Goal: Task Accomplishment & Management: Complete application form

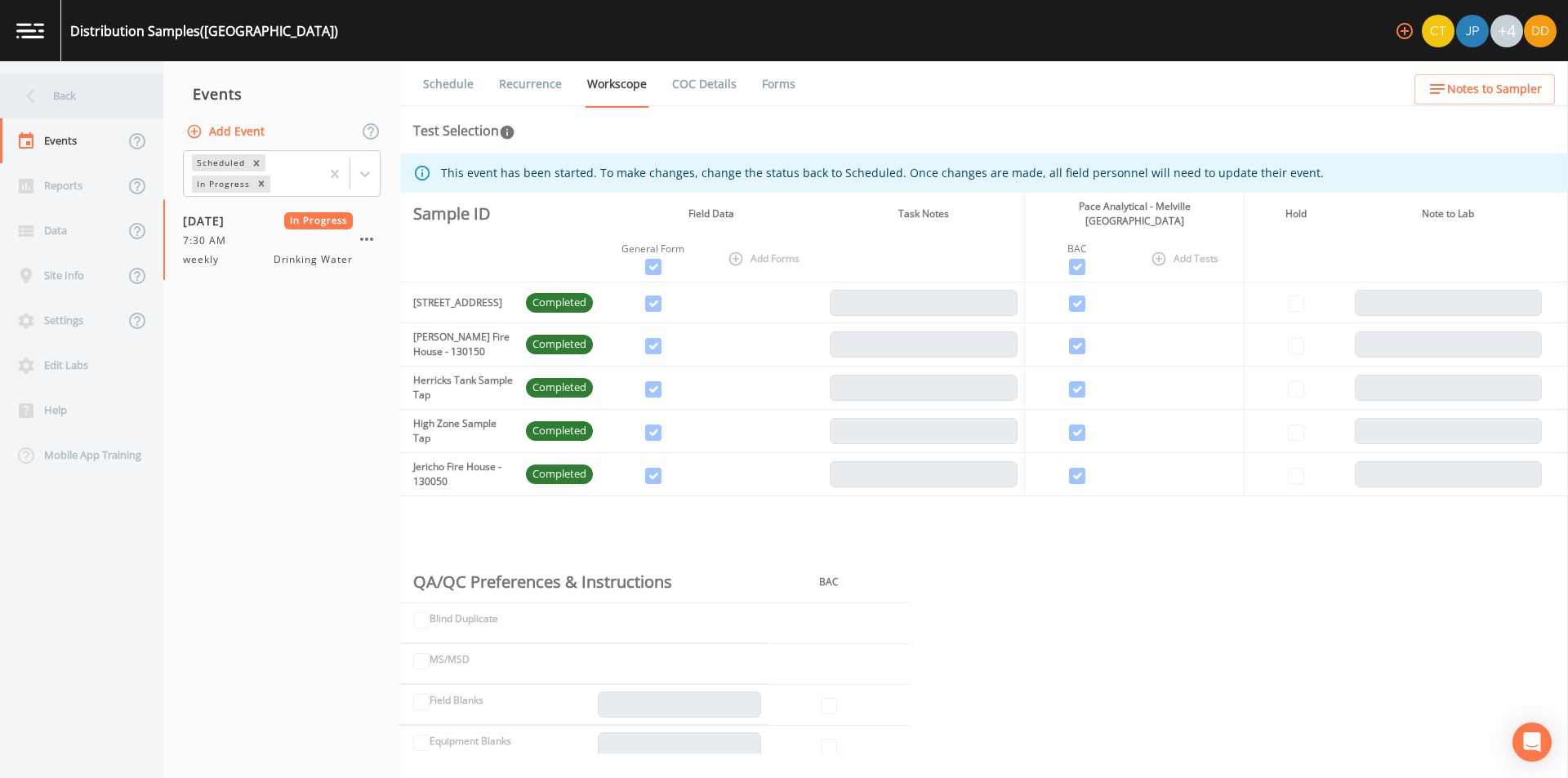
click at [82, 100] on div "Back" at bounding box center [74, 96] width 147 height 45
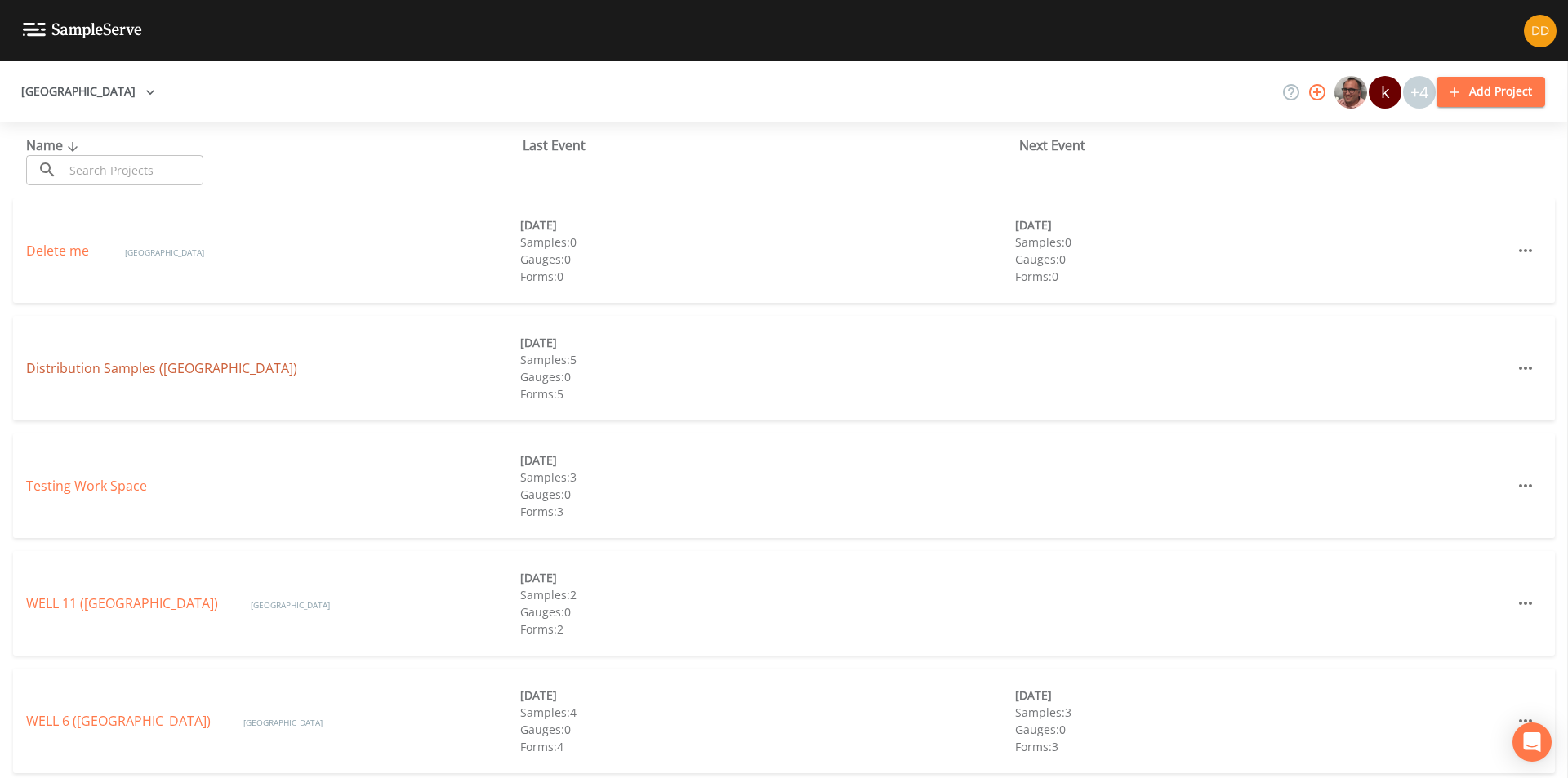
click at [125, 372] on link "Distribution Samples ([GEOGRAPHIC_DATA])" at bounding box center [161, 368] width 271 height 18
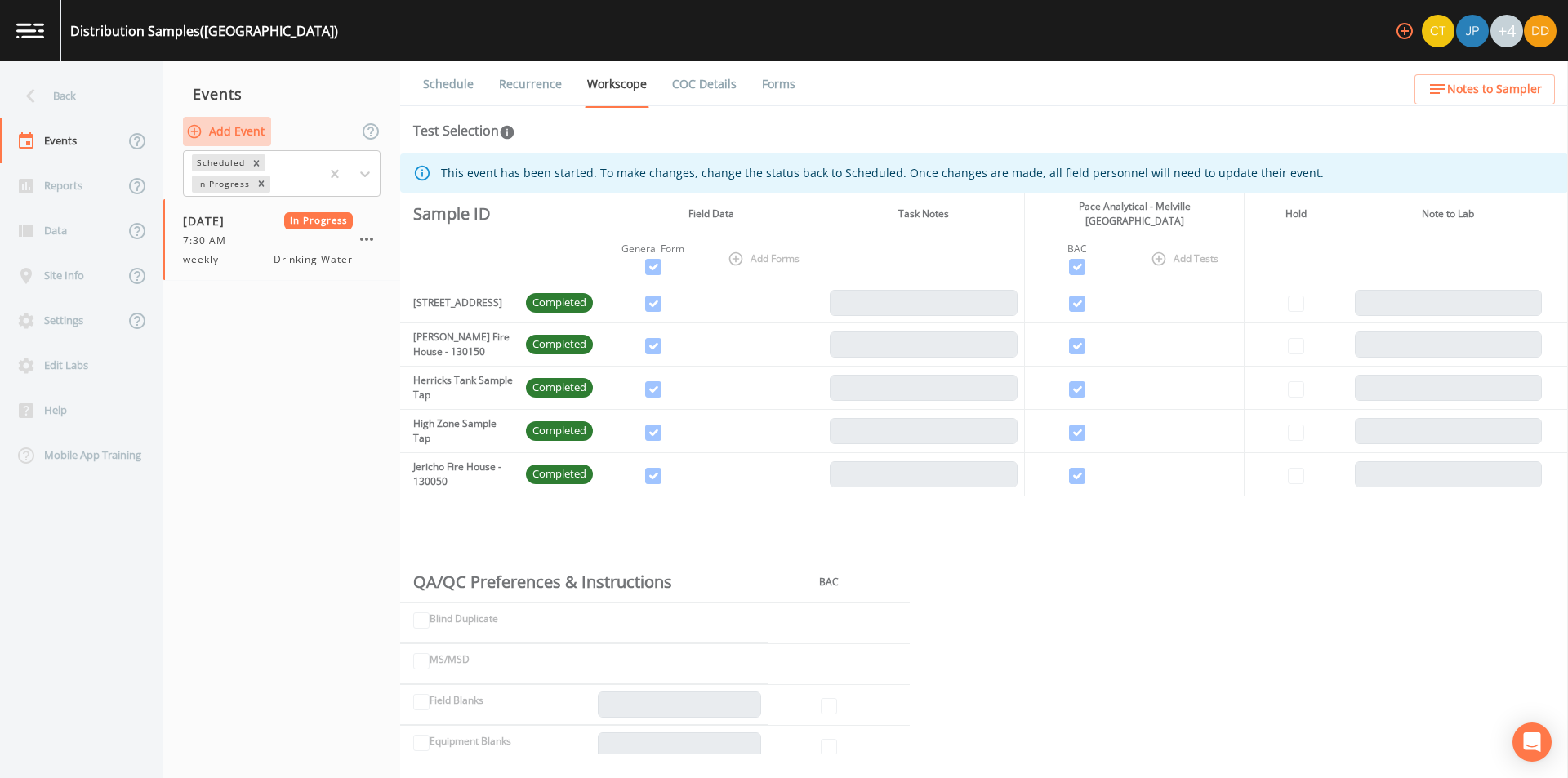
click at [250, 129] on button "Add Event" at bounding box center [227, 132] width 89 height 30
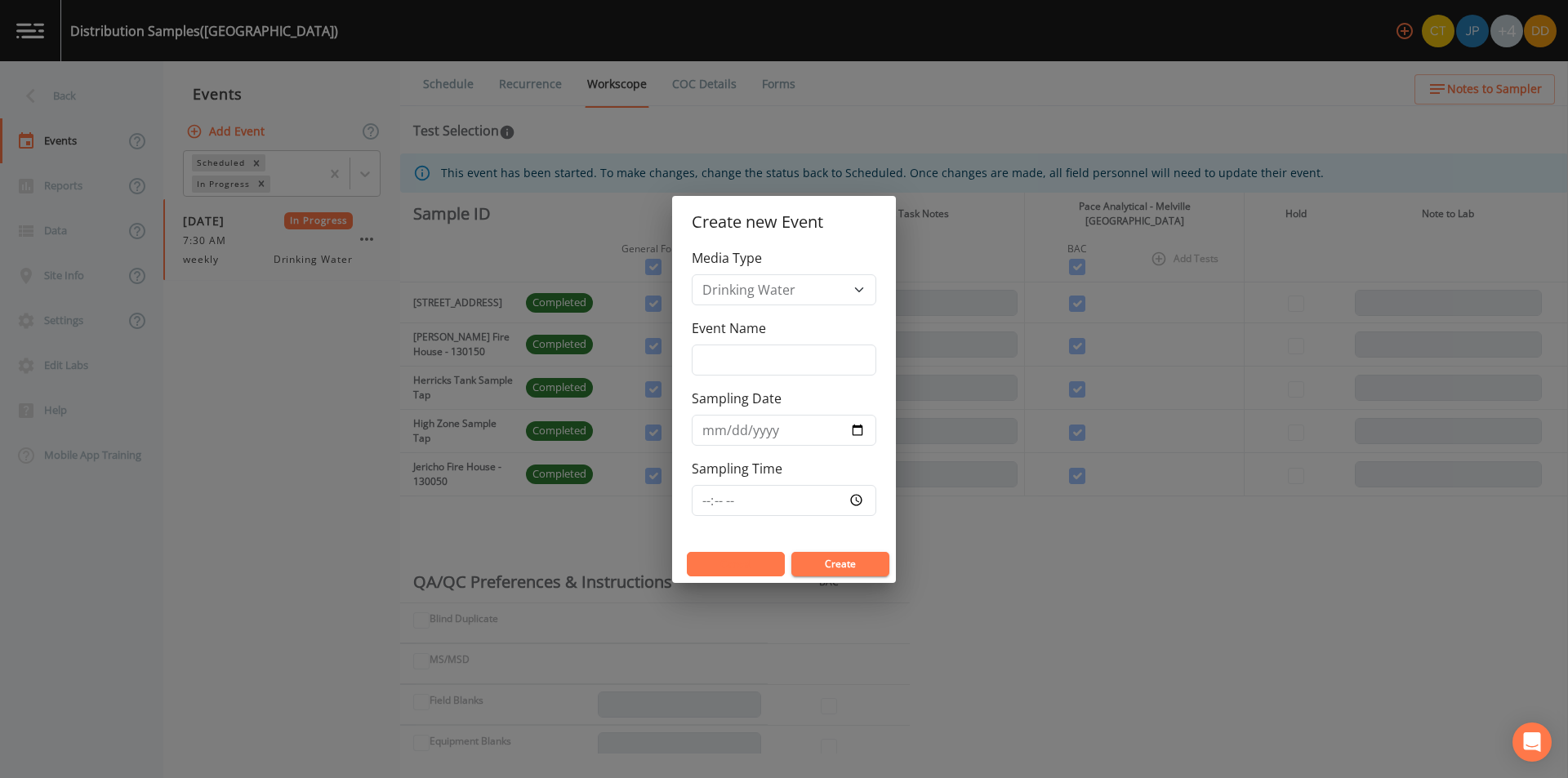
click at [729, 567] on button "Cancel" at bounding box center [736, 565] width 98 height 25
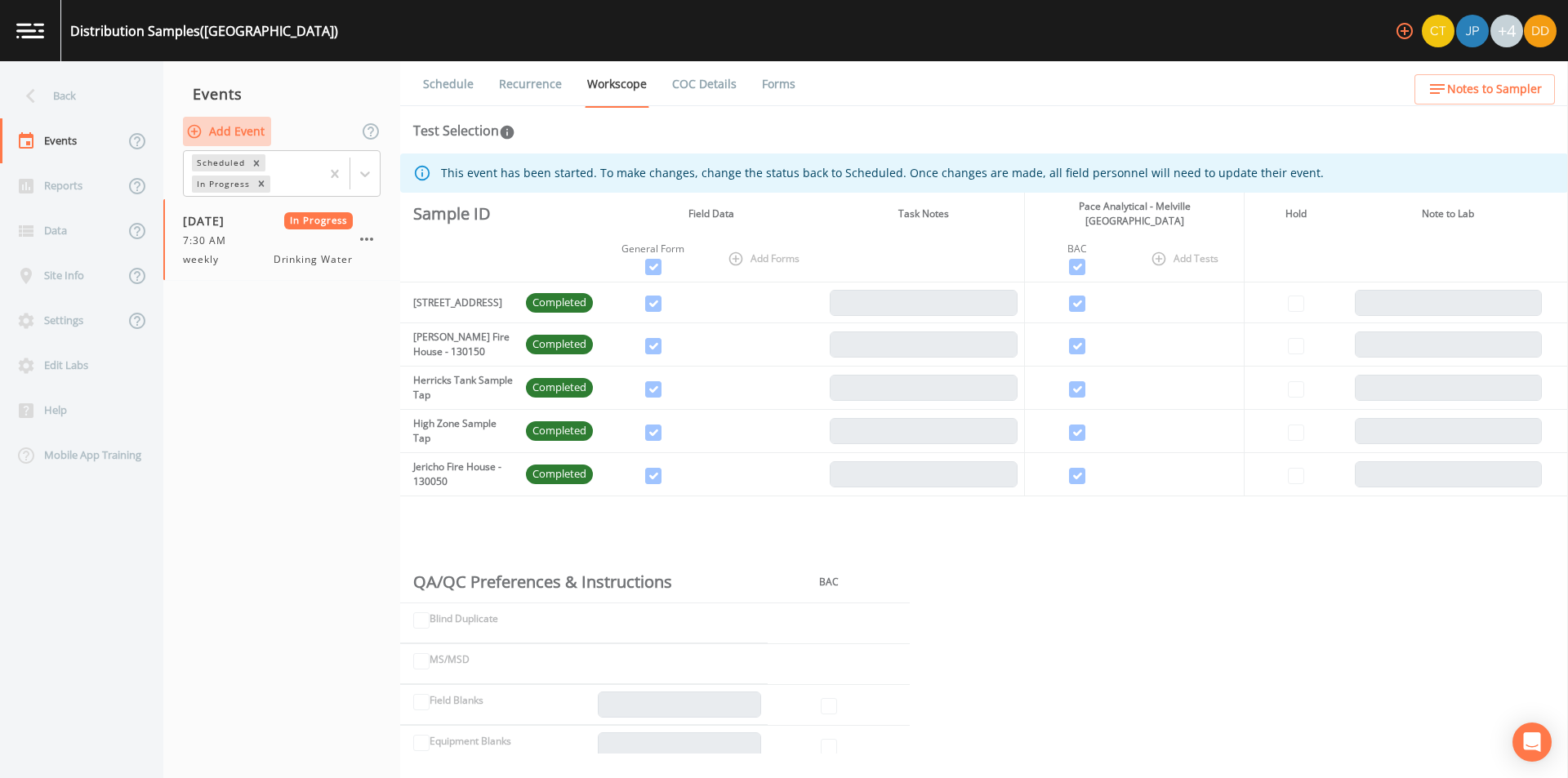
click at [209, 119] on button "Add Event" at bounding box center [227, 132] width 89 height 30
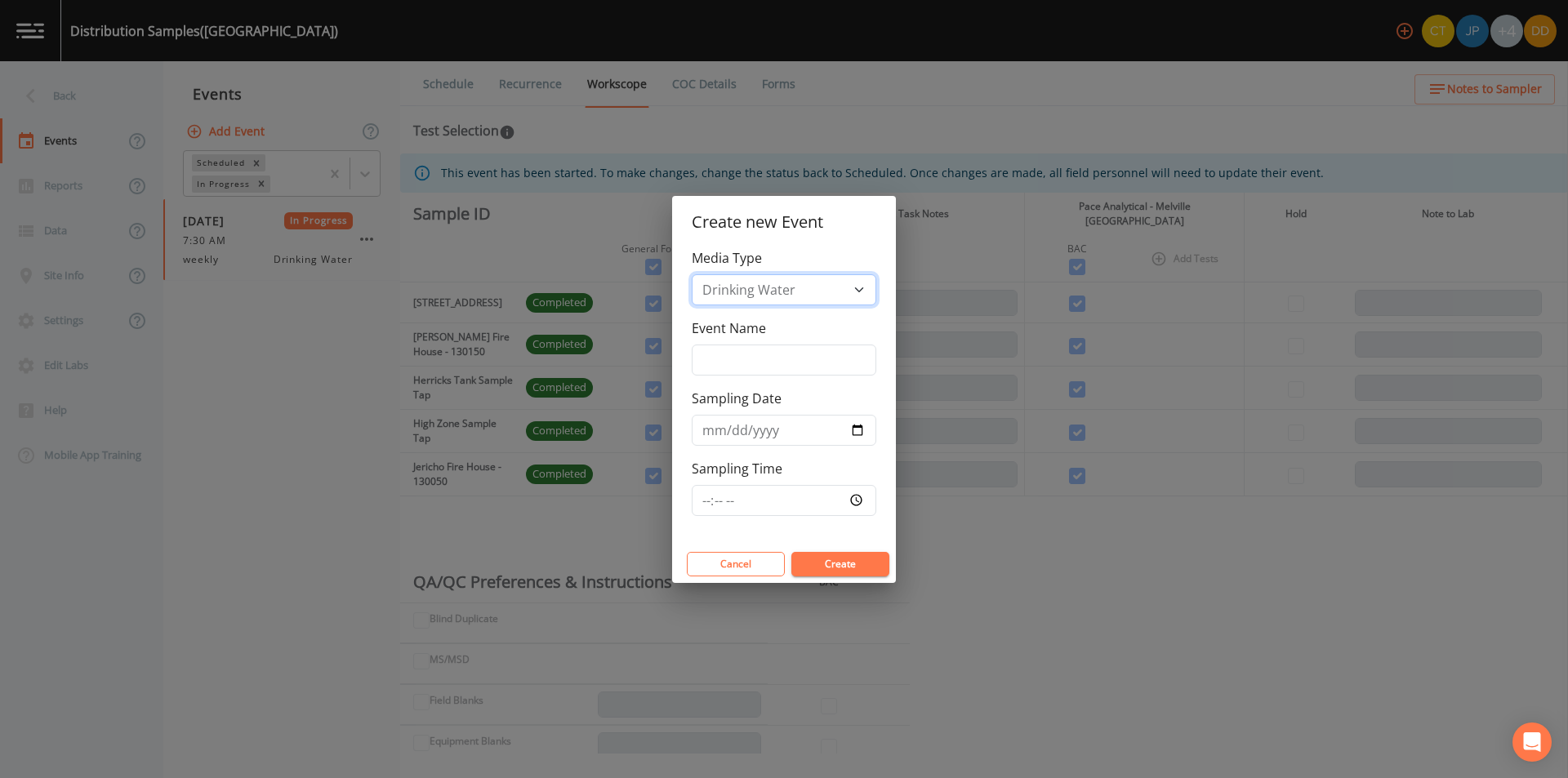
click at [842, 297] on select "Drinking Water" at bounding box center [784, 289] width 184 height 31
click at [836, 353] on input "Event Name" at bounding box center [784, 360] width 184 height 31
click at [738, 567] on button "Cancel" at bounding box center [736, 565] width 98 height 25
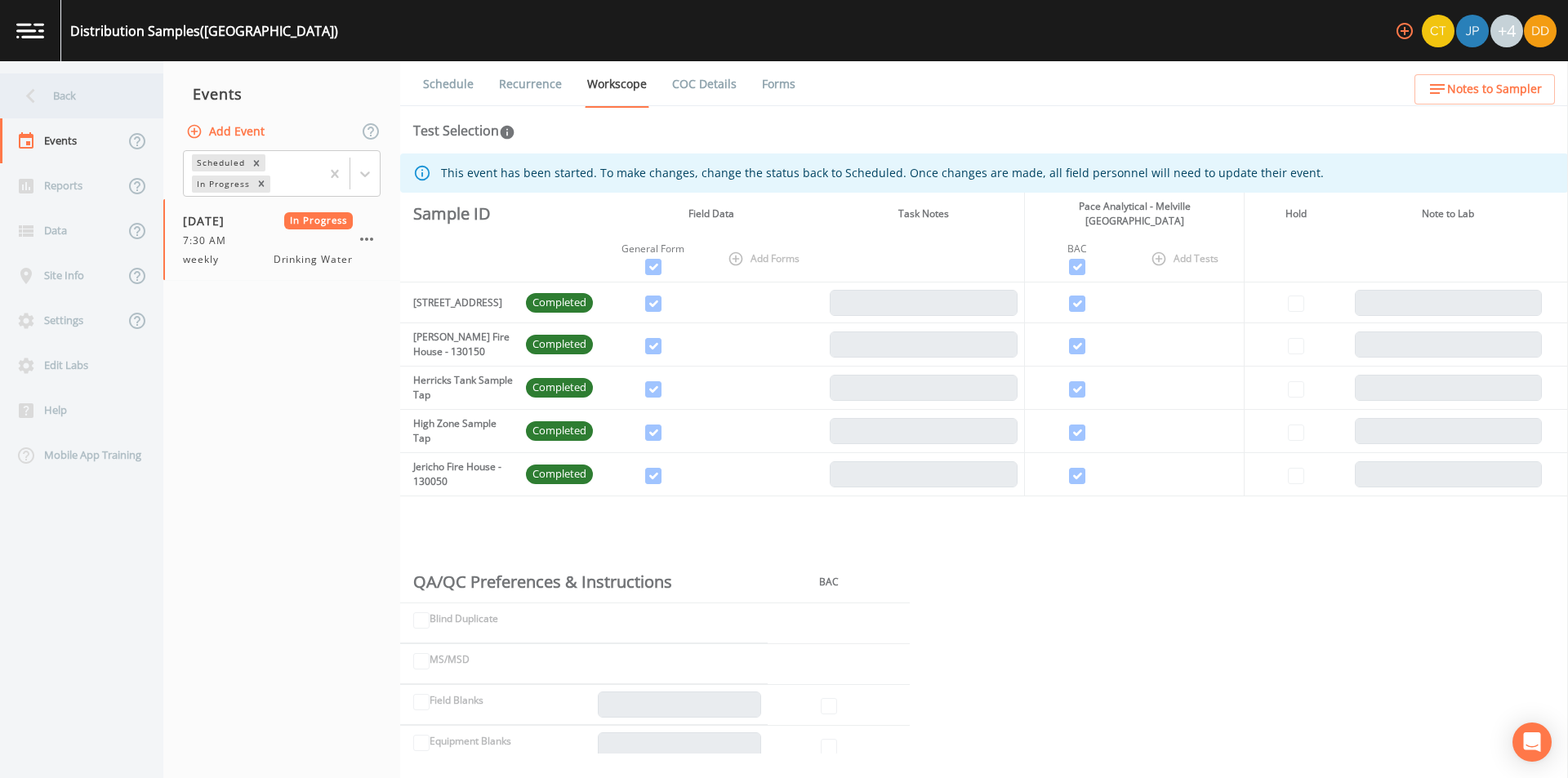
click at [61, 88] on div "Back" at bounding box center [74, 96] width 147 height 45
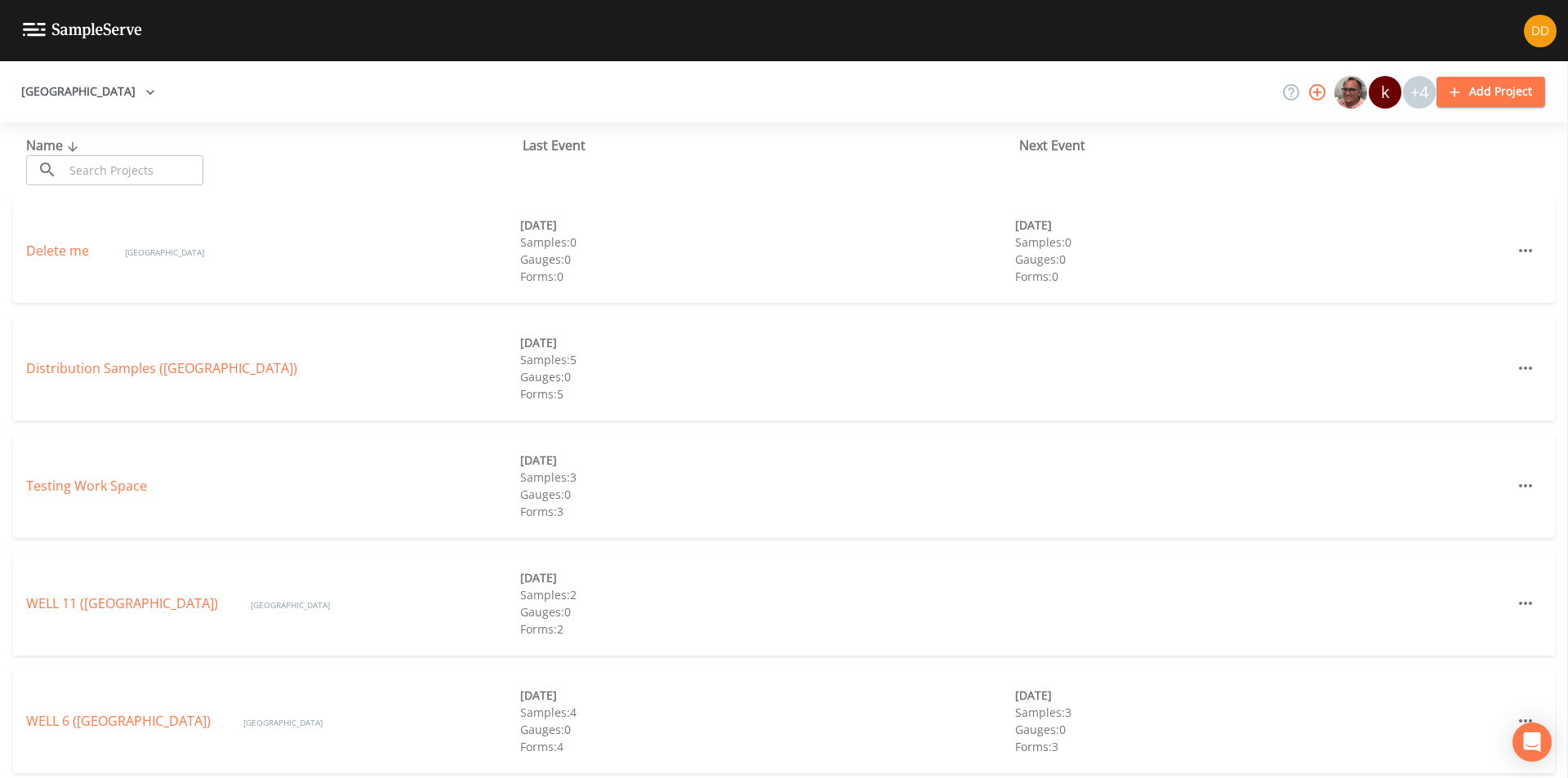
click at [137, 173] on input "text" at bounding box center [133, 170] width 139 height 30
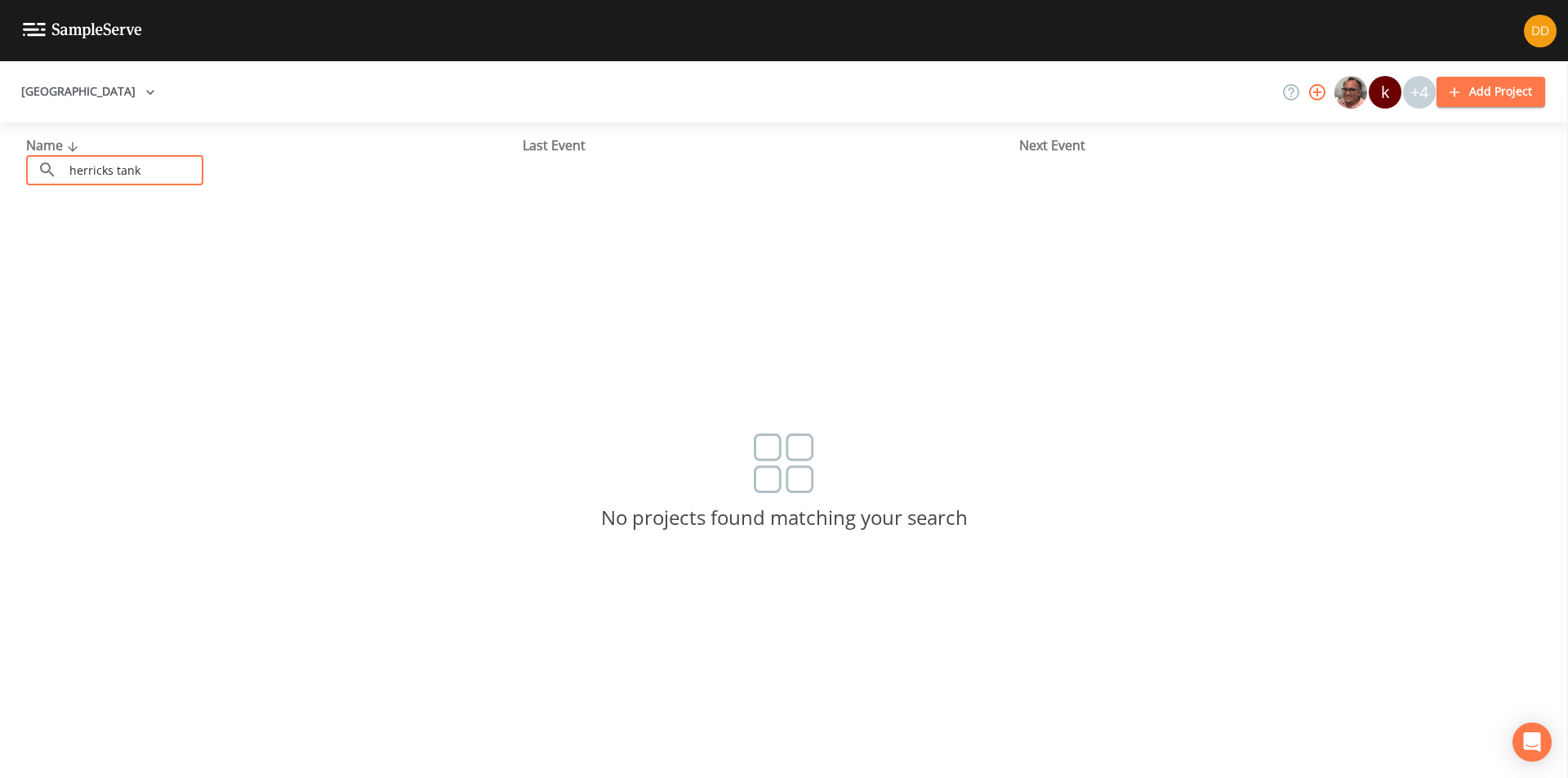
type input "herricks tank"
drag, startPoint x: 160, startPoint y: 182, endPoint x: 0, endPoint y: 172, distance: 160.3
click at [0, 172] on div "Name ​ herricks tank ​ Last Event Next Event" at bounding box center [784, 161] width 1568 height 76
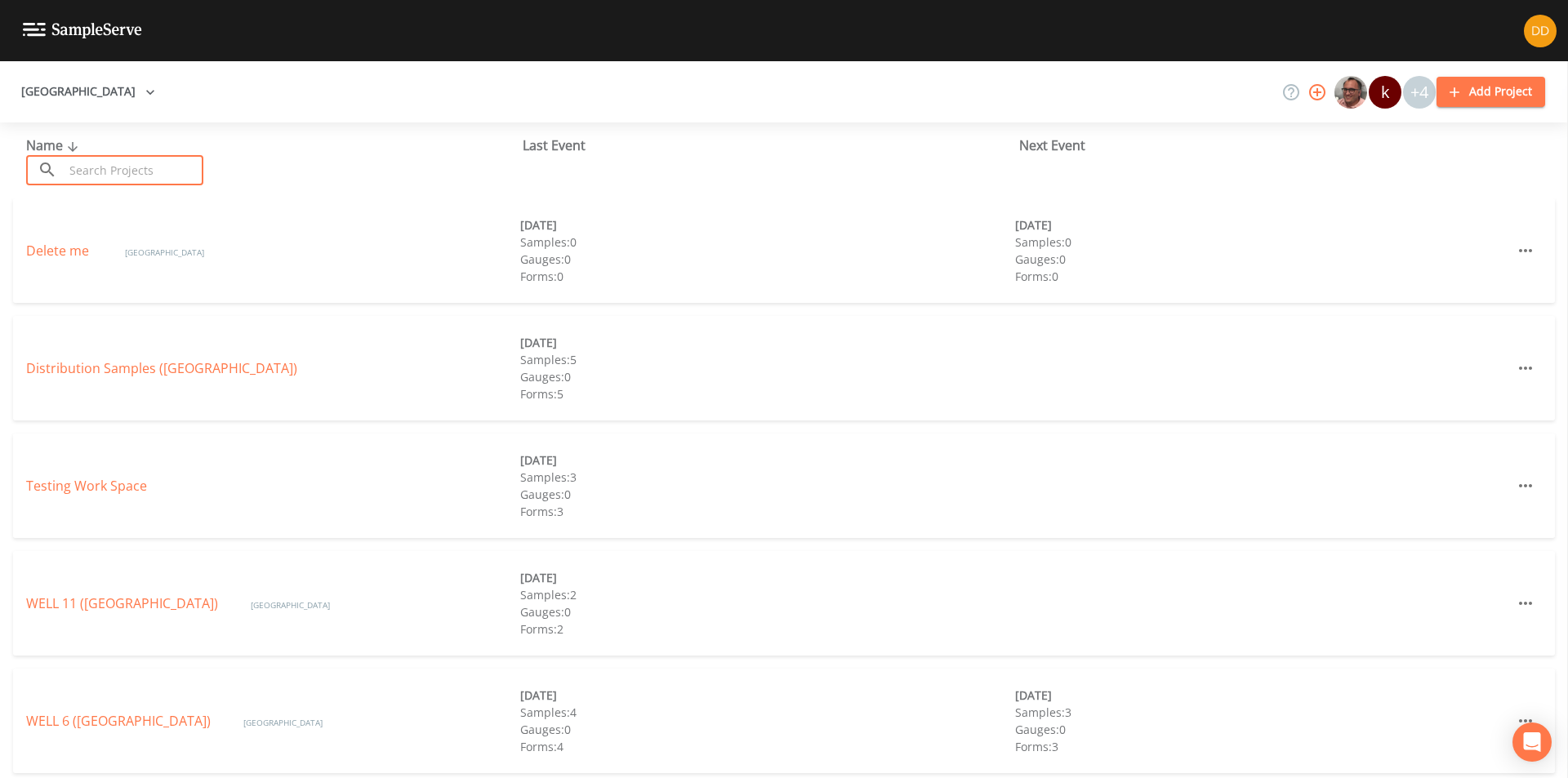
click at [101, 87] on button "[GEOGRAPHIC_DATA]" at bounding box center [89, 92] width 147 height 30
click at [133, 89] on div at bounding box center [784, 389] width 1568 height 778
click at [142, 89] on icon "button" at bounding box center [150, 92] width 17 height 17
click at [122, 161] on span "Add workspace" at bounding box center [107, 158] width 101 height 19
click at [83, 493] on link "Testing Work Space" at bounding box center [87, 486] width 121 height 18
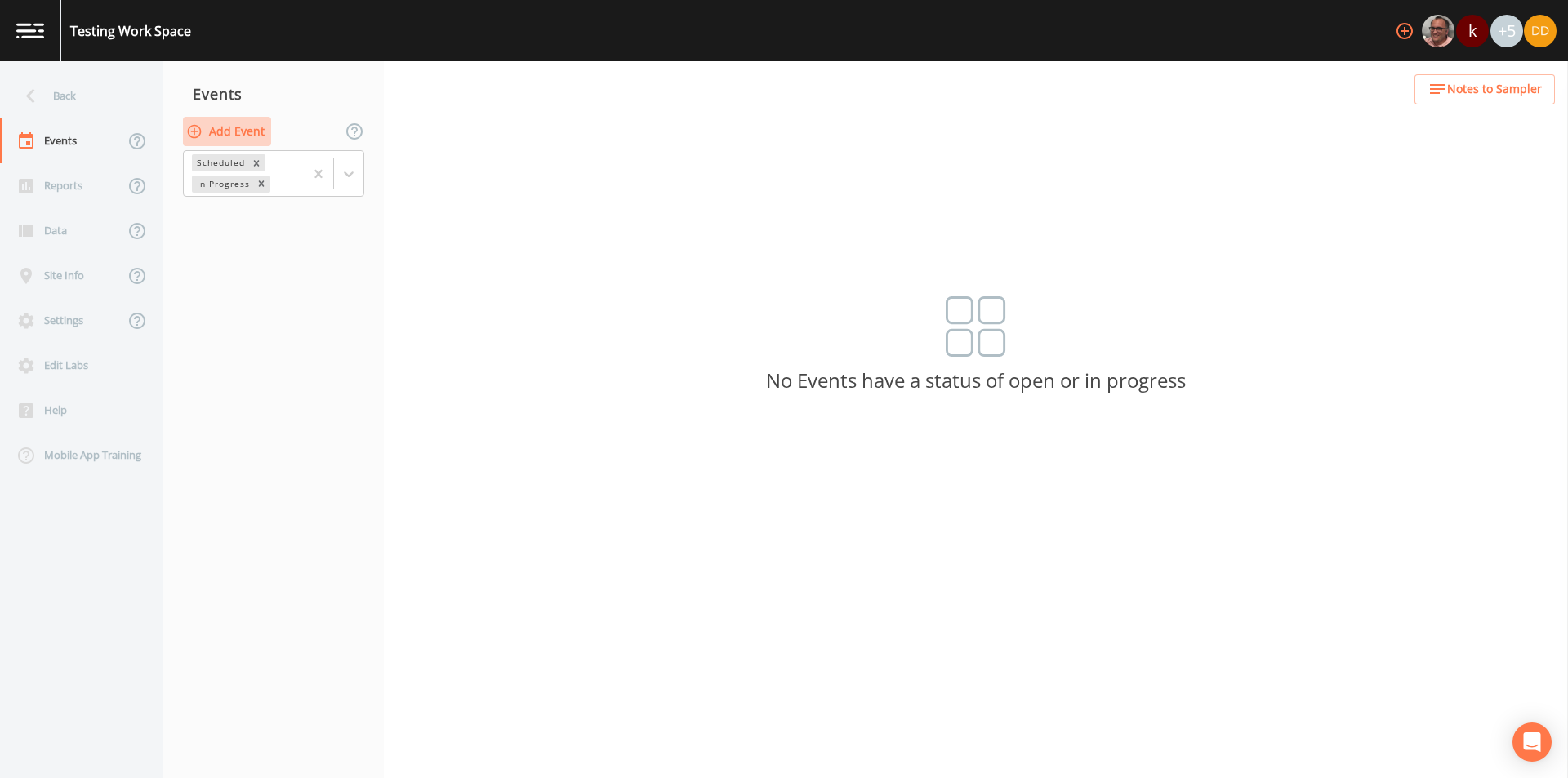
click at [244, 123] on button "Add Event" at bounding box center [227, 132] width 89 height 30
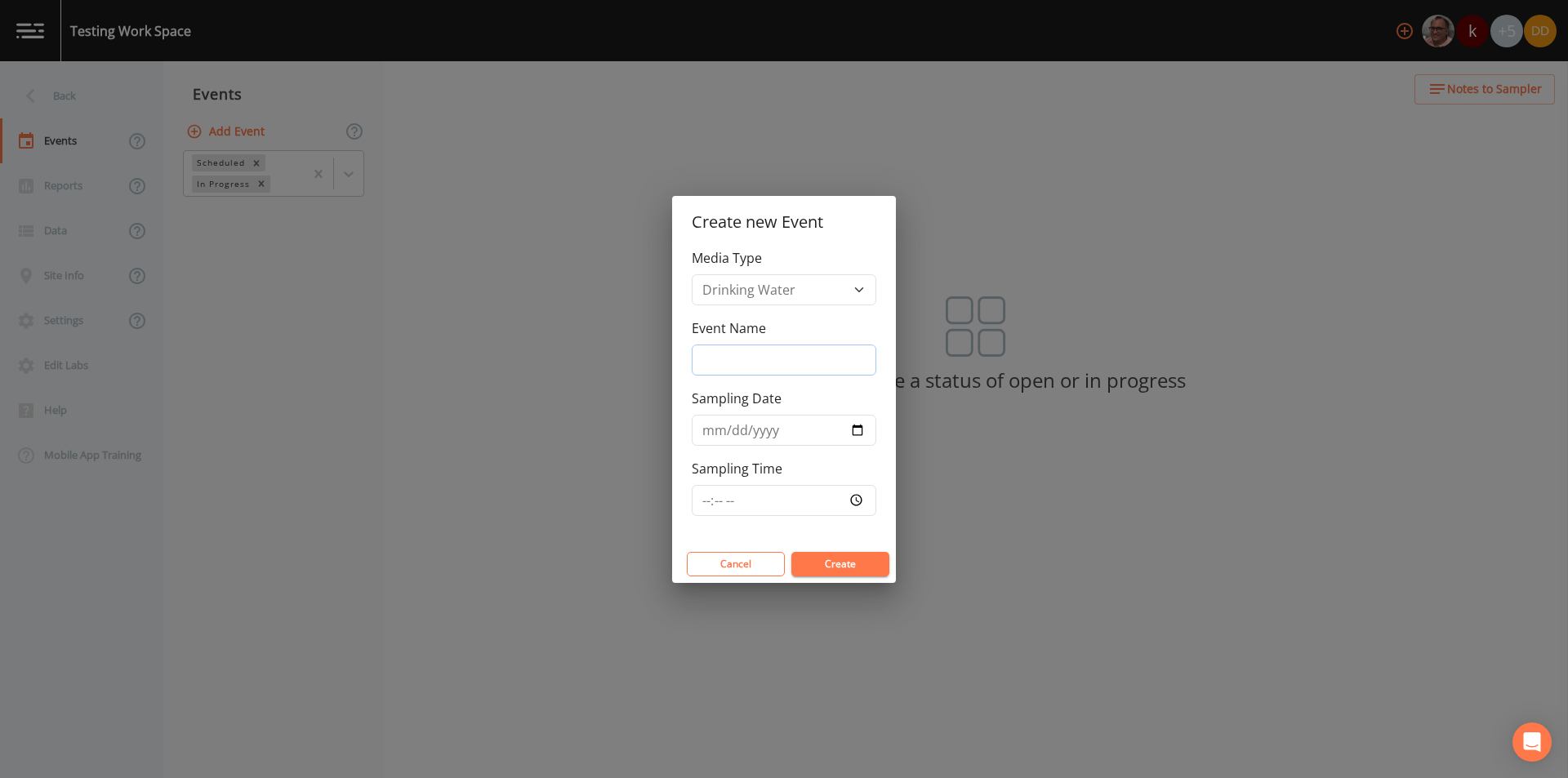
click at [762, 366] on input "Event Name" at bounding box center [784, 360] width 184 height 31
type input "quarterly"
click at [853, 429] on input "Sampling Date" at bounding box center [784, 430] width 184 height 31
type input "[DATE]"
click at [814, 505] on input "Sampling Time" at bounding box center [784, 500] width 184 height 31
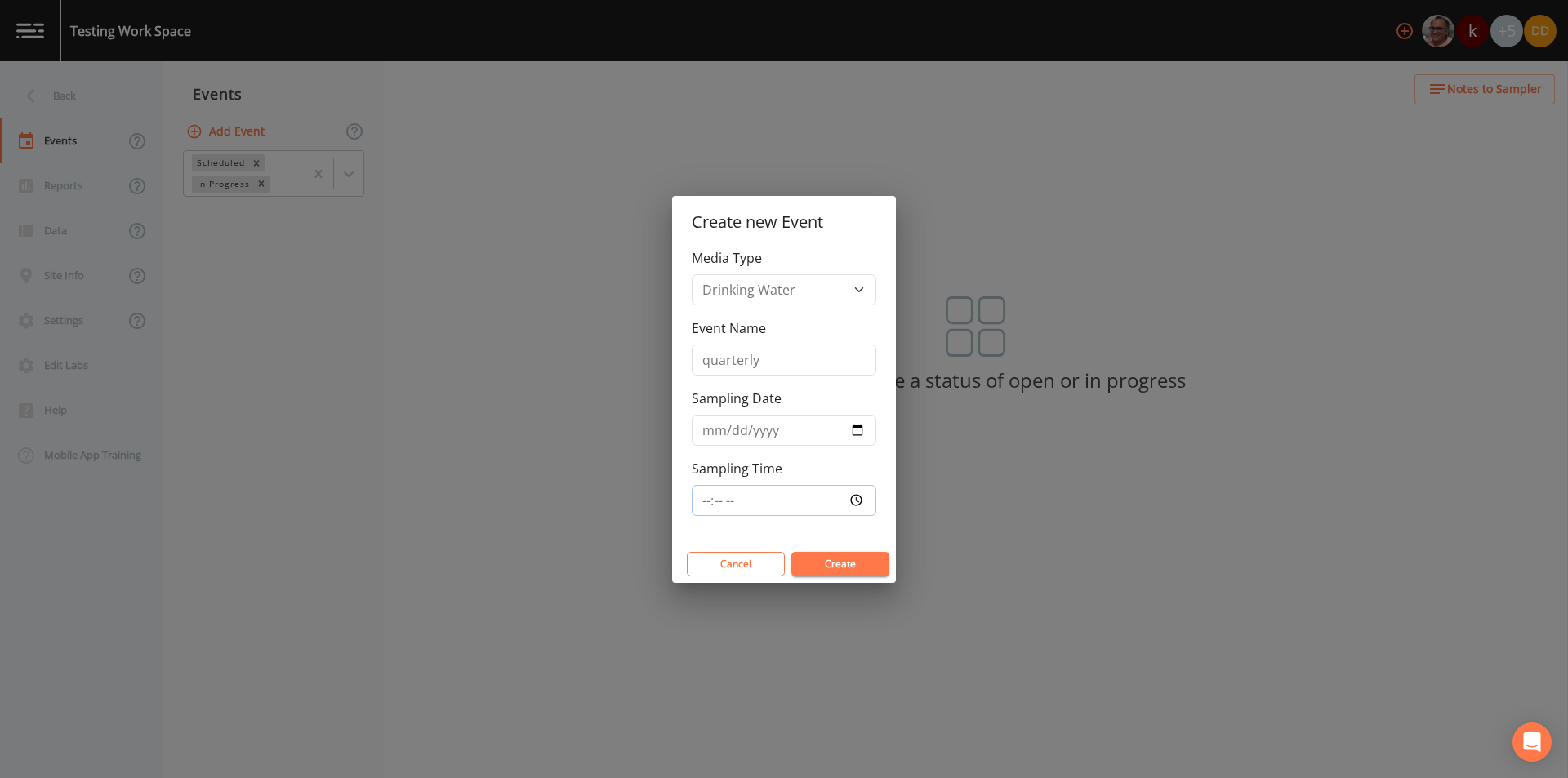
type input "07:30"
click at [855, 568] on button "Create" at bounding box center [840, 565] width 98 height 25
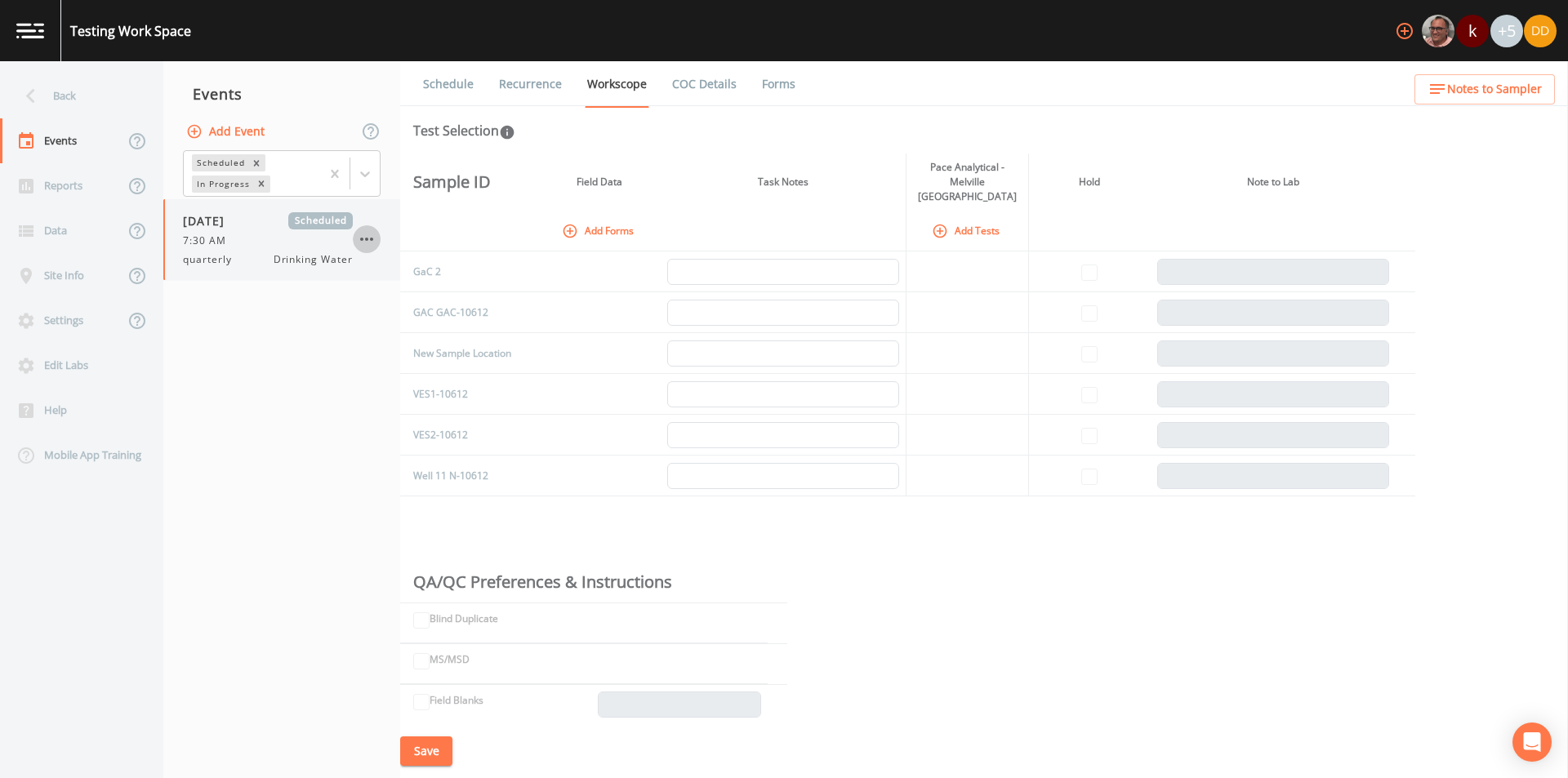
click at [361, 242] on icon "button" at bounding box center [367, 239] width 19 height 19
click at [361, 242] on li "Mark In-Progress" at bounding box center [432, 246] width 160 height 30
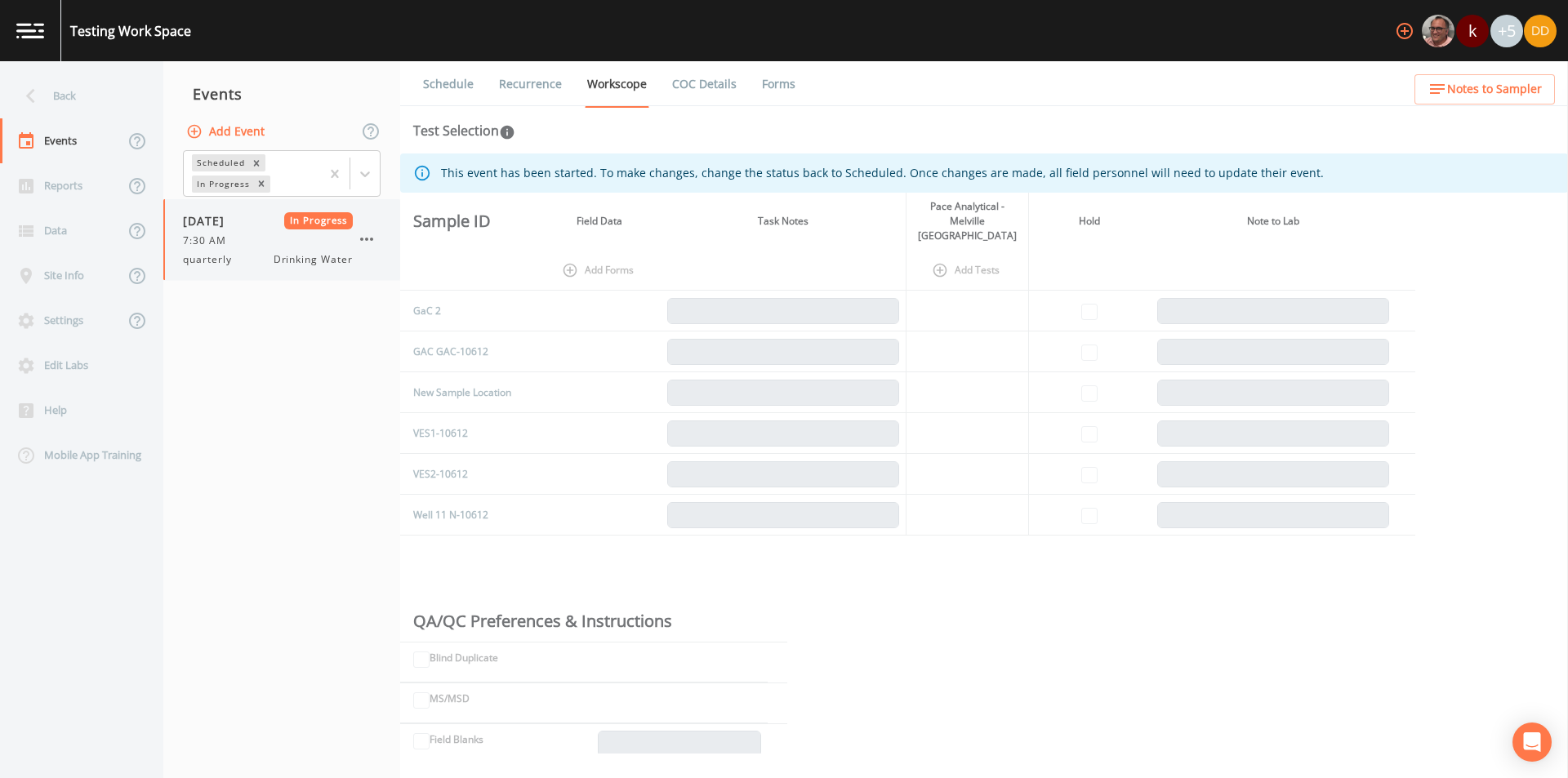
click at [361, 242] on icon "button" at bounding box center [367, 239] width 19 height 19
click at [283, 329] on div at bounding box center [784, 389] width 1568 height 778
click at [355, 236] on button "button" at bounding box center [367, 239] width 28 height 28
click at [460, 249] on span "Mark Schedulable" at bounding box center [450, 246] width 110 height 19
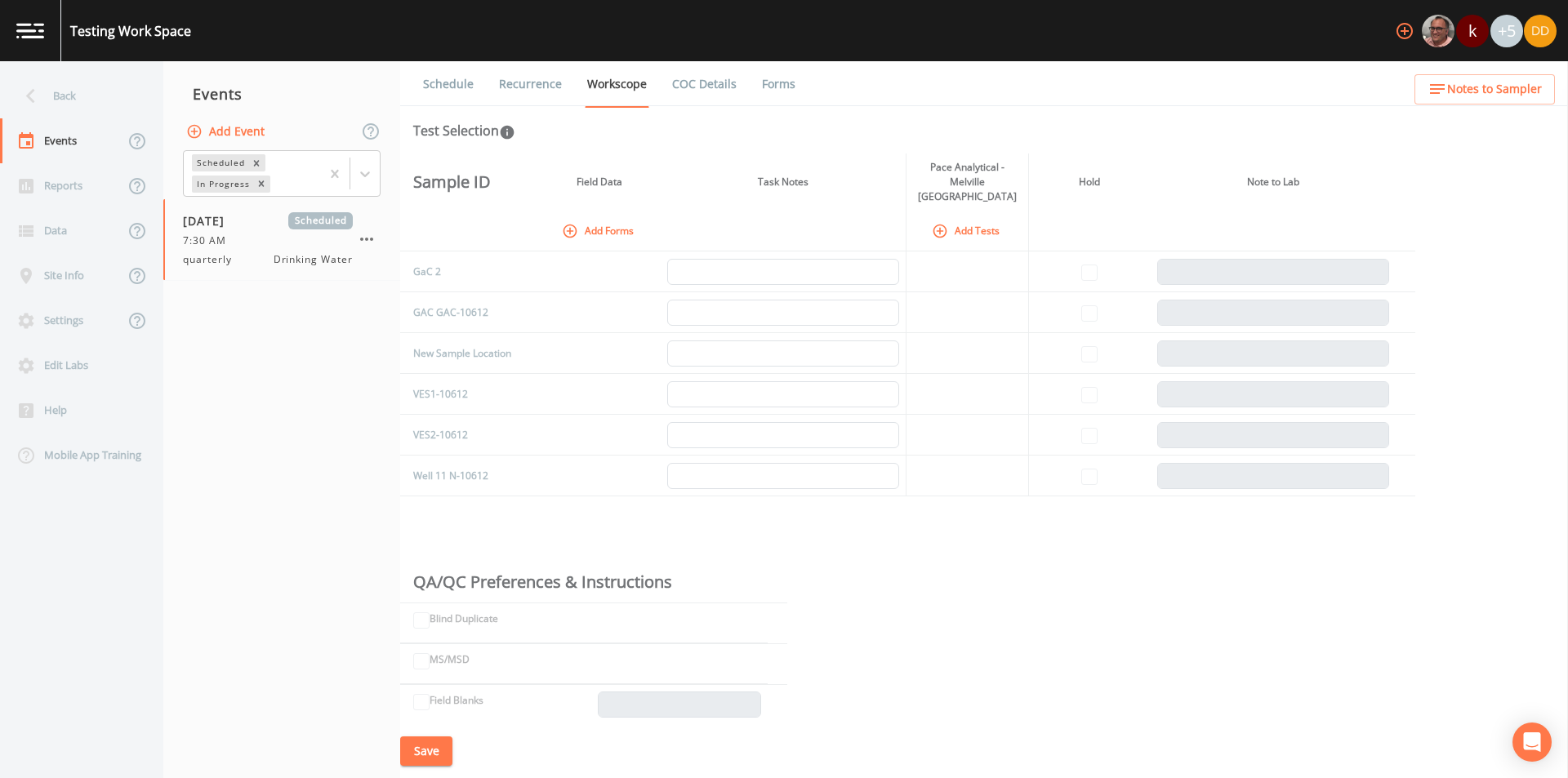
click at [588, 218] on button "Add Forms" at bounding box center [599, 231] width 82 height 27
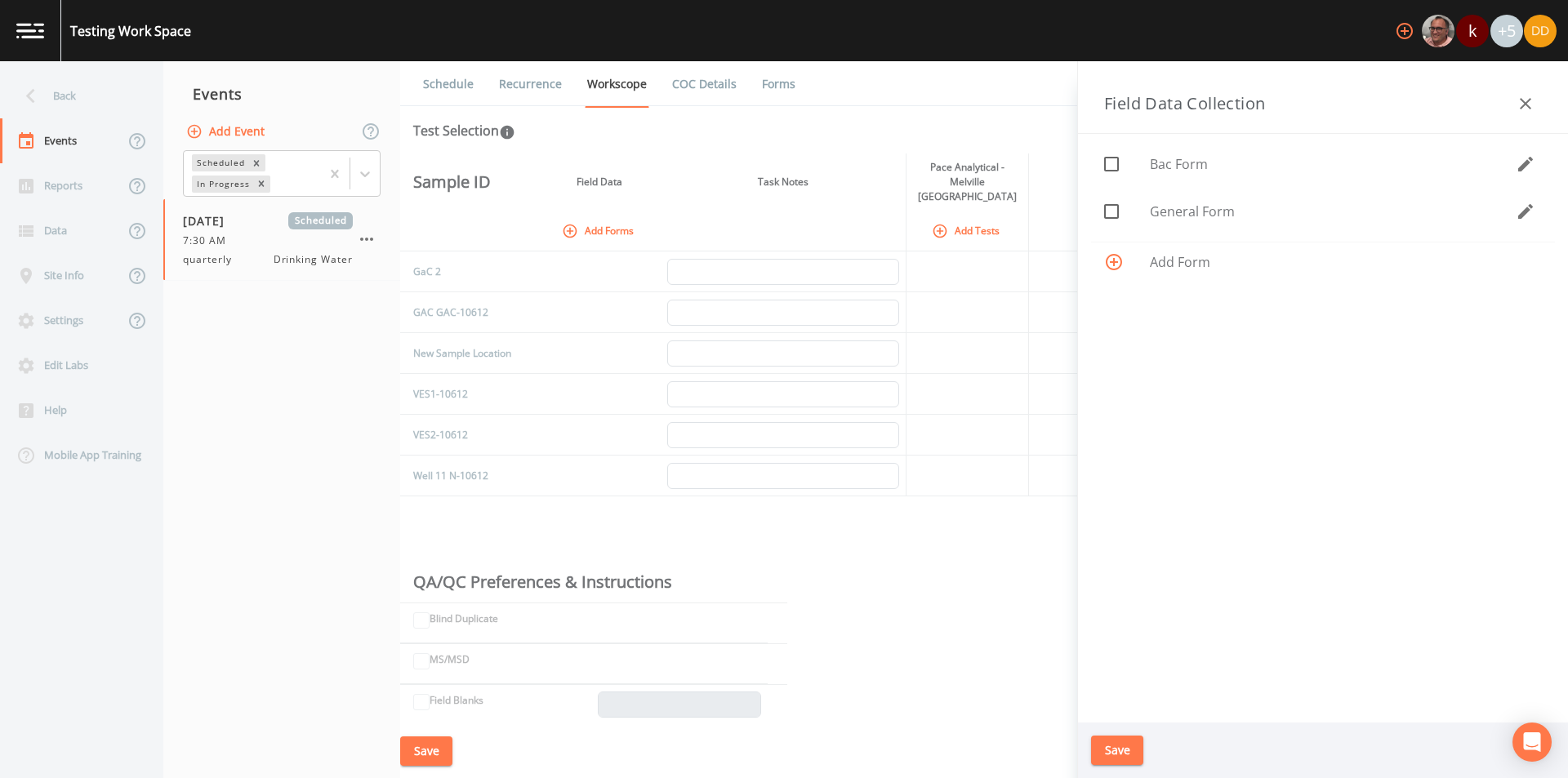
click at [1224, 208] on span "General Form" at bounding box center [1332, 211] width 366 height 19
checkbox input "true"
click at [1126, 747] on button "Save" at bounding box center [1117, 751] width 53 height 30
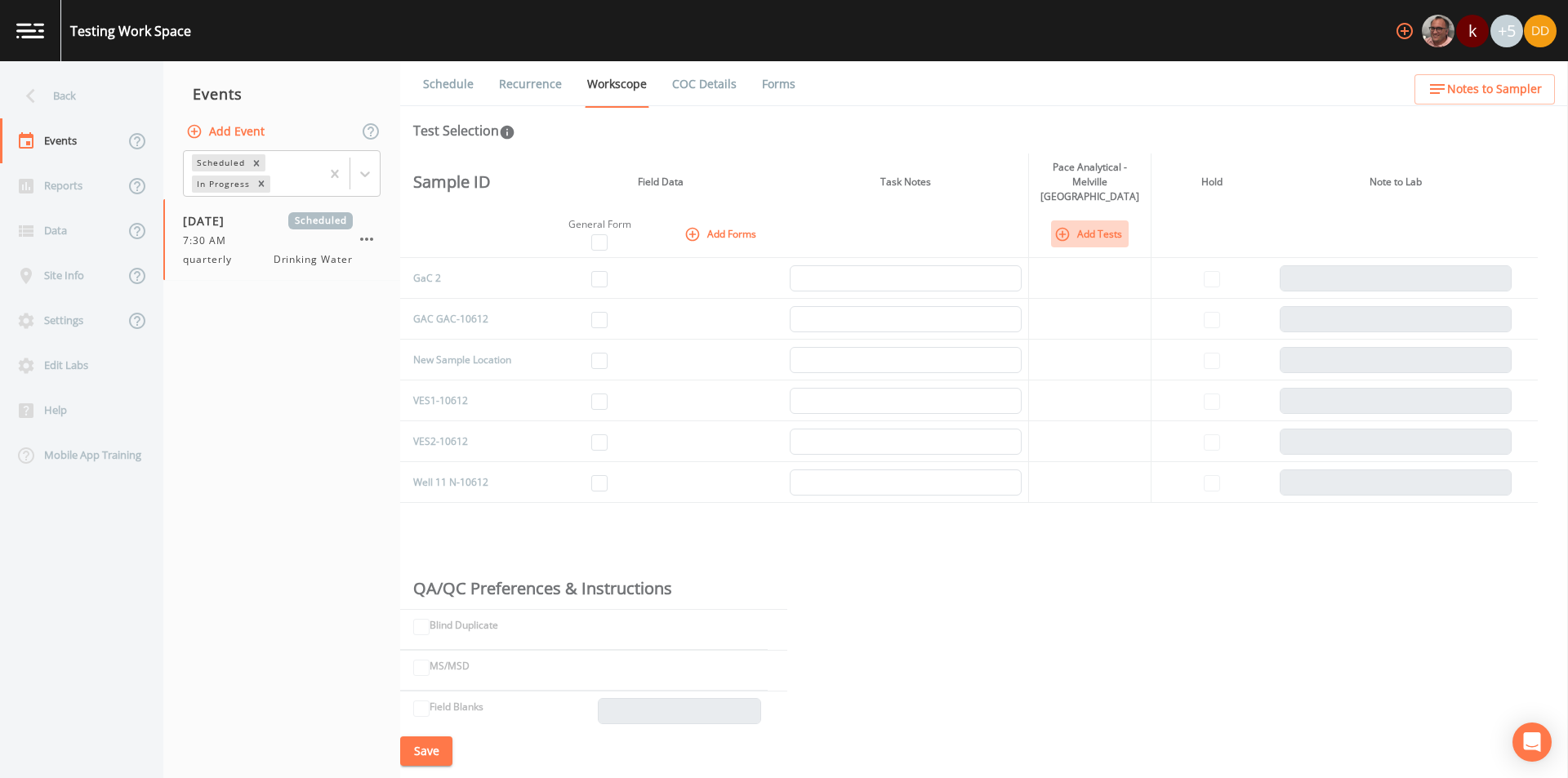
click at [1092, 224] on button "Add Tests" at bounding box center [1090, 233] width 77 height 27
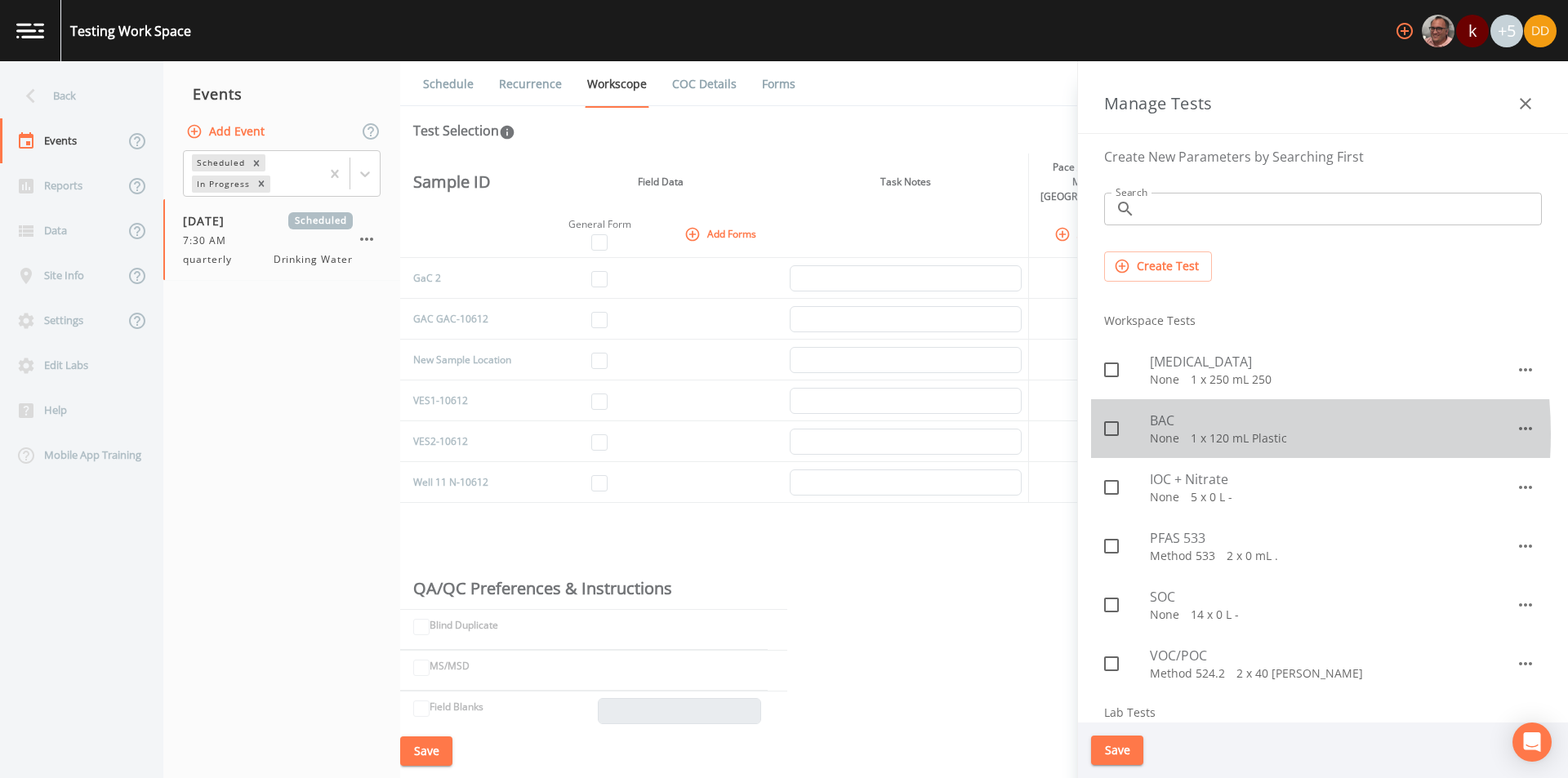
drag, startPoint x: 1147, startPoint y: 434, endPoint x: 1111, endPoint y: 496, distance: 71.7
click at [1146, 434] on div at bounding box center [1127, 428] width 46 height 34
checkbox input "true"
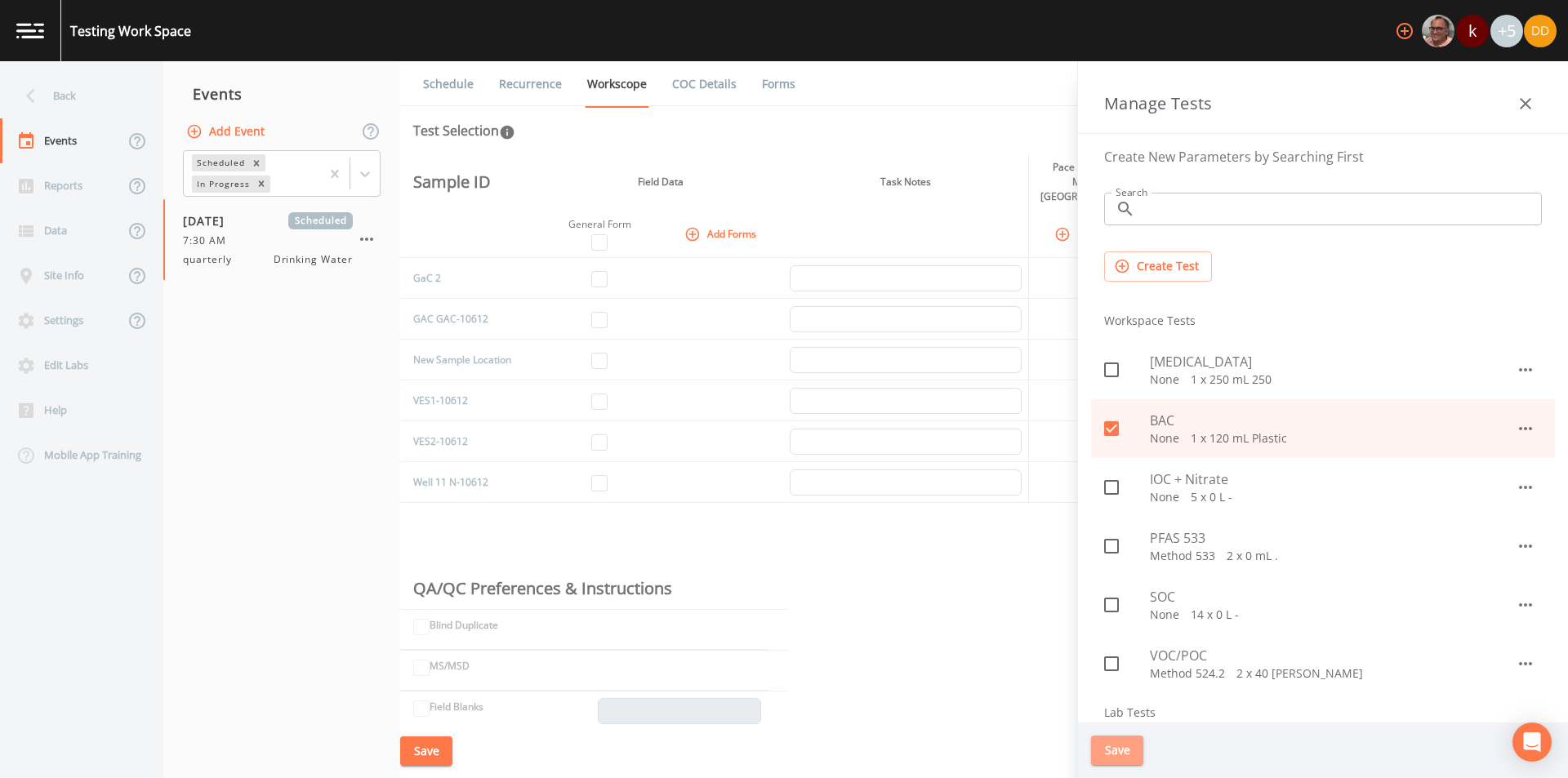
click at [1115, 762] on button "Save" at bounding box center [1117, 751] width 53 height 30
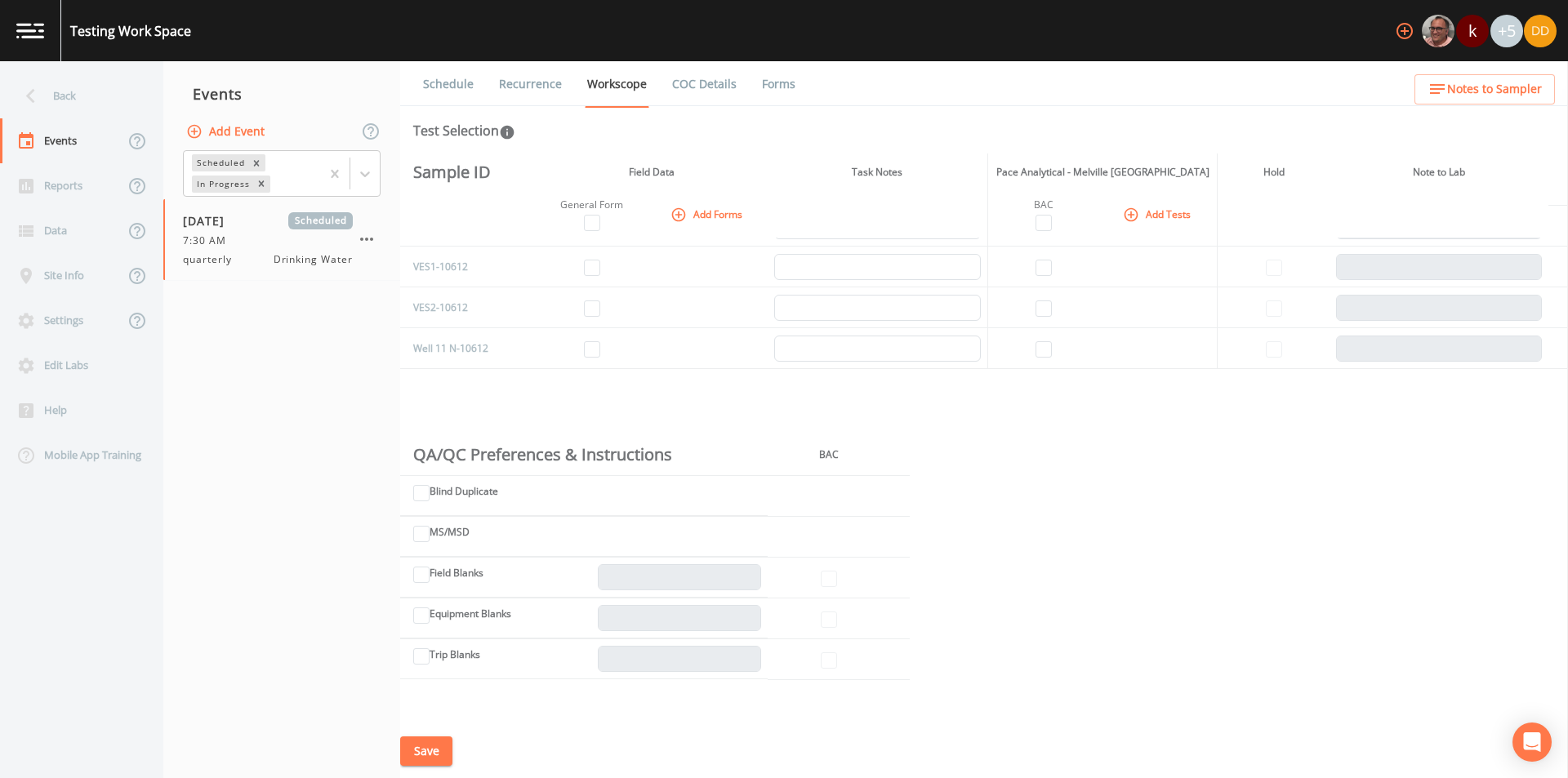
scroll to position [282, 0]
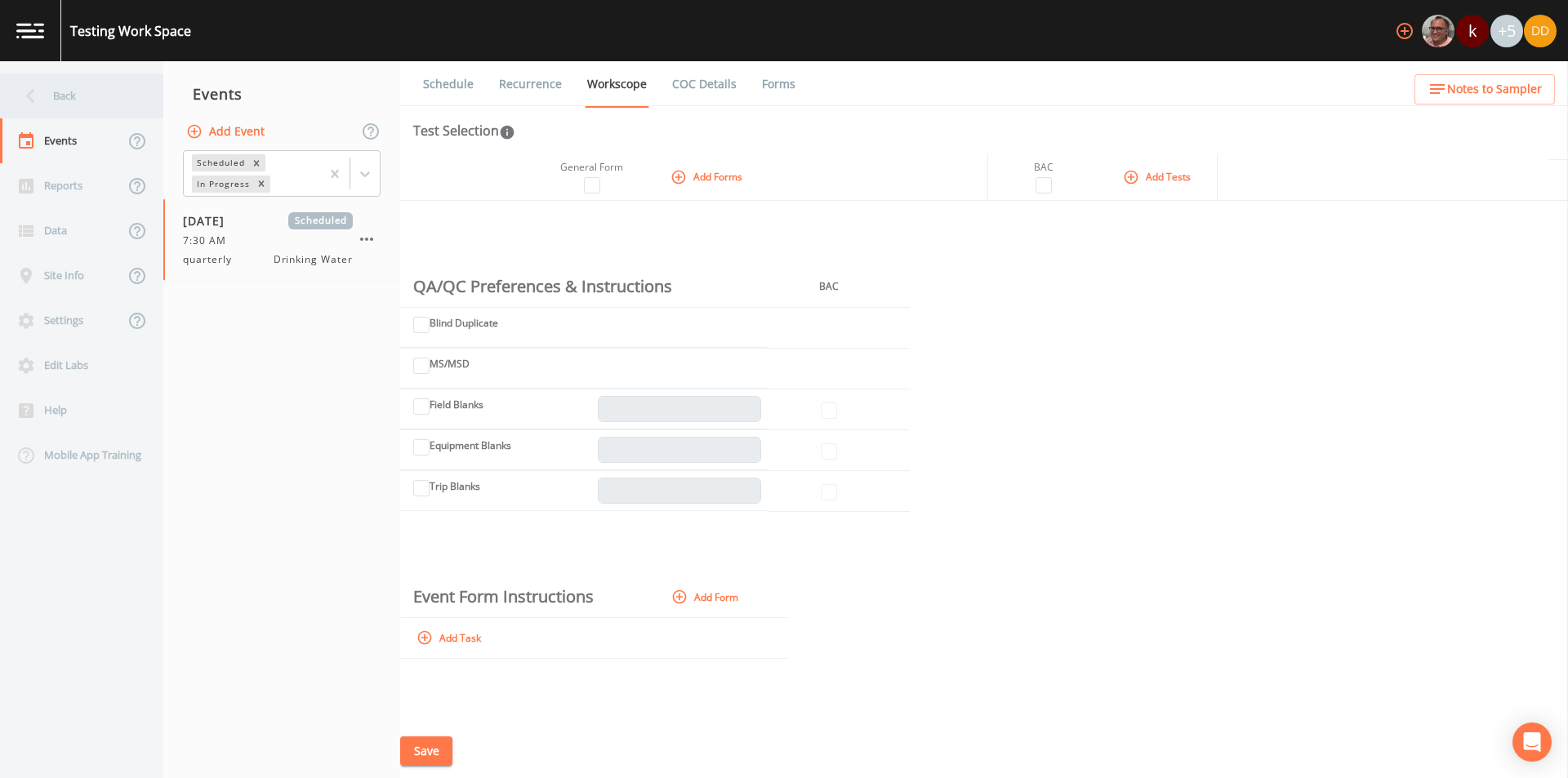
click at [82, 97] on div "Back" at bounding box center [74, 96] width 147 height 45
